Goal: Task Accomplishment & Management: Manage account settings

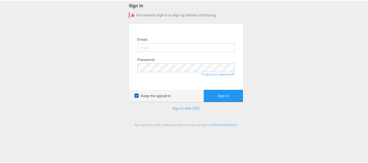
scroll to position [54, 0]
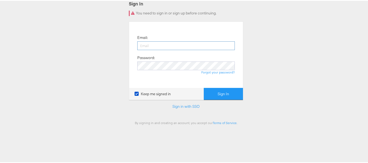
click at [168, 43] on input "email" at bounding box center [185, 45] width 97 height 9
type input "sudheer.bheemunipalli@gmail.com"
click at [190, 44] on input "sudheer.bheemunipalli@gmail.com" at bounding box center [185, 45] width 97 height 9
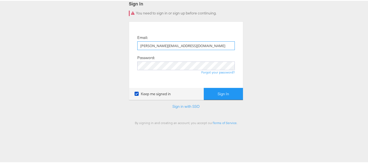
drag, startPoint x: 190, startPoint y: 44, endPoint x: 183, endPoint y: 45, distance: 7.2
click at [183, 45] on input "sudheer.bheemunipalli@gmail.com" at bounding box center [185, 45] width 97 height 9
click at [183, 45] on input "email" at bounding box center [185, 45] width 97 height 9
type input "sudheer.bheemunipalli@kargo.com"
click at [204, 87] on button "Sign In" at bounding box center [223, 93] width 39 height 12
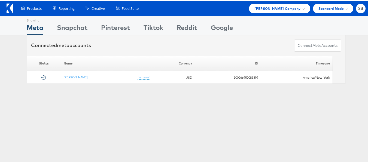
click at [276, 8] on span "Steve Madden Company" at bounding box center [277, 8] width 46 height 6
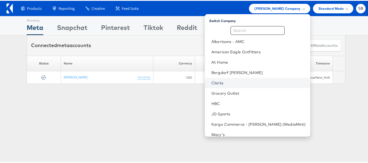
click at [237, 81] on link "Clarks" at bounding box center [258, 81] width 94 height 5
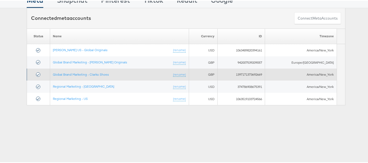
scroll to position [27, 0]
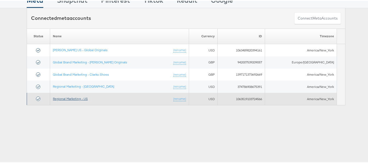
click at [70, 98] on link "Regional Marketing - US" at bounding box center [70, 98] width 35 height 4
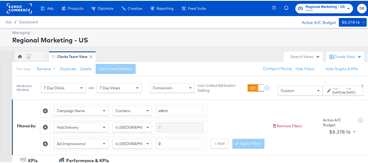
click at [332, 88] on label "Start:" at bounding box center [336, 88] width 9 height 4
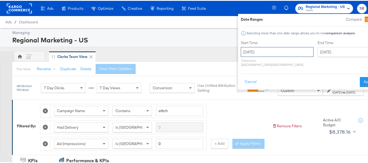
click at [241, 54] on input "August 24th 2025" at bounding box center [277, 51] width 73 height 10
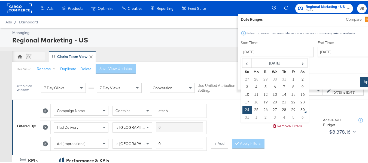
click at [359, 77] on button "Apply" at bounding box center [367, 81] width 17 height 10
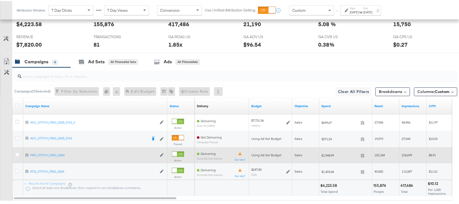
scroll to position [300, 0]
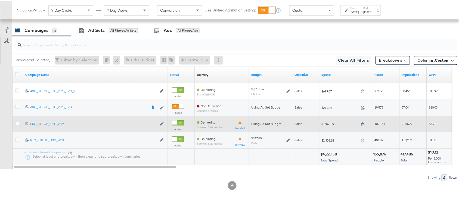
click at [363, 121] on icon at bounding box center [363, 123] width 4 height 4
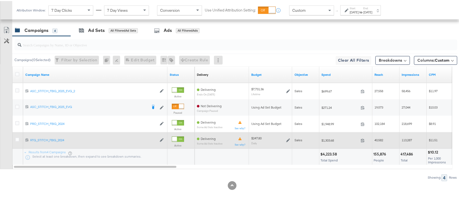
click at [361, 139] on span at bounding box center [365, 140] width 12 height 4
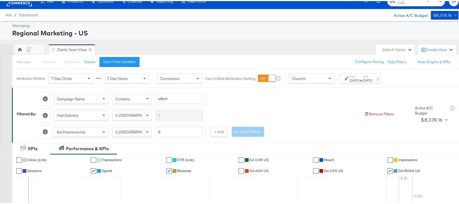
scroll to position [0, 0]
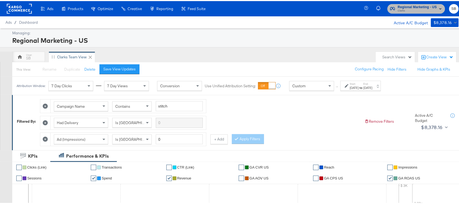
click at [371, 8] on span "Clarks" at bounding box center [417, 10] width 39 height 4
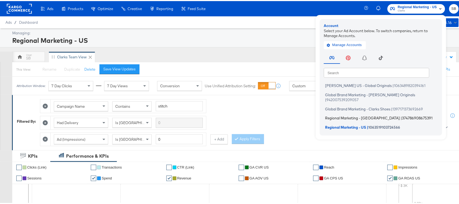
click at [347, 114] on li "Regional Marketing - CA | 374786908675391" at bounding box center [382, 117] width 117 height 8
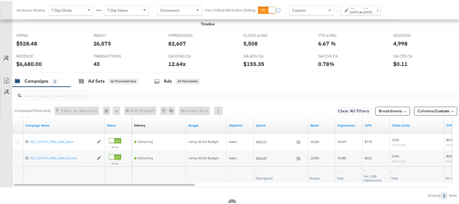
scroll to position [267, 0]
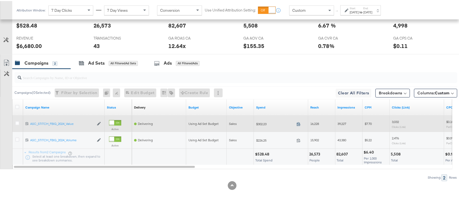
click at [299, 122] on icon at bounding box center [299, 123] width 4 height 4
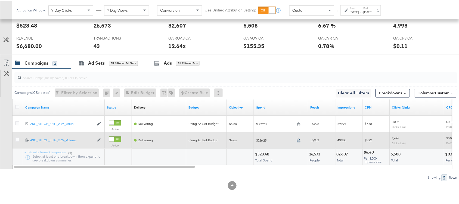
click at [299, 140] on icon at bounding box center [299, 139] width 4 height 4
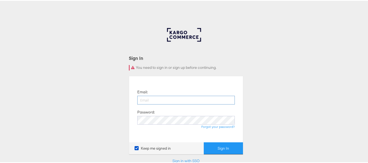
click at [174, 99] on input "email" at bounding box center [185, 99] width 97 height 9
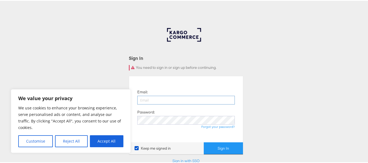
click at [174, 99] on input "email" at bounding box center [185, 99] width 97 height 9
click at [73, 138] on button "Reject All" at bounding box center [71, 140] width 32 height 12
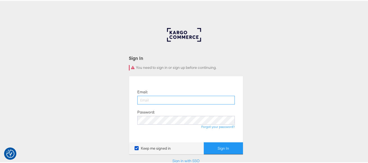
click at [161, 99] on input "email" at bounding box center [185, 99] width 97 height 9
type input "[PERSON_NAME][EMAIL_ADDRESS][PERSON_NAME][DOMAIN_NAME]"
click at [204, 142] on button "Sign In" at bounding box center [223, 148] width 39 height 12
